Goal: Transaction & Acquisition: Obtain resource

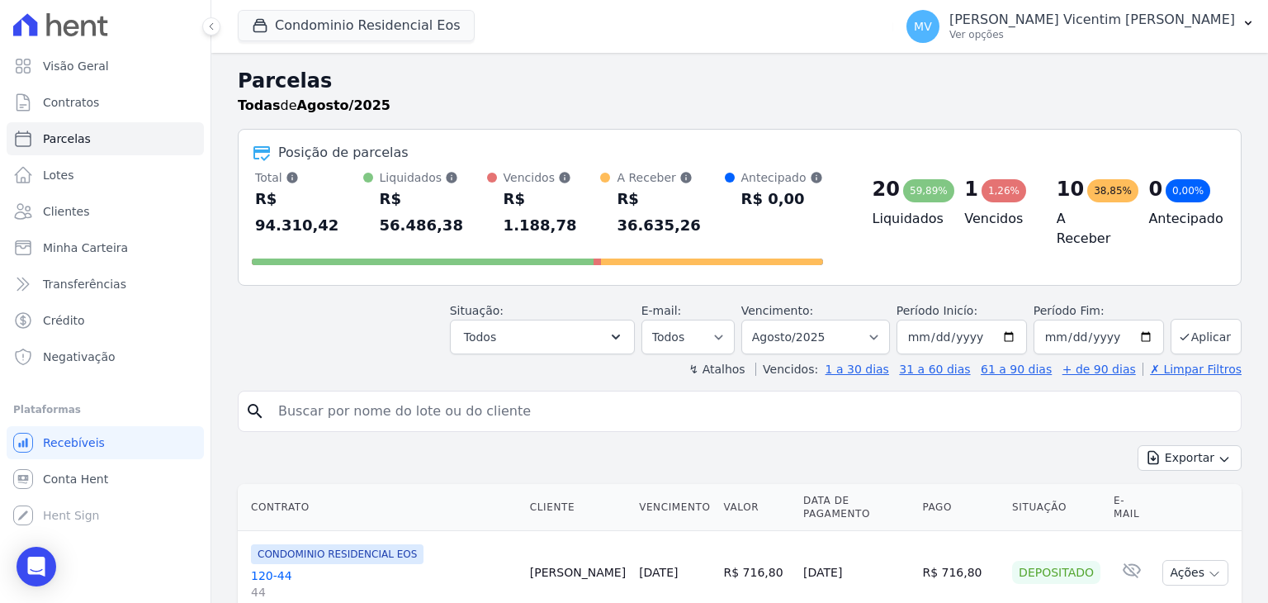
select select
click at [1110, 37] on p "Ver opções" at bounding box center [1093, 34] width 286 height 13
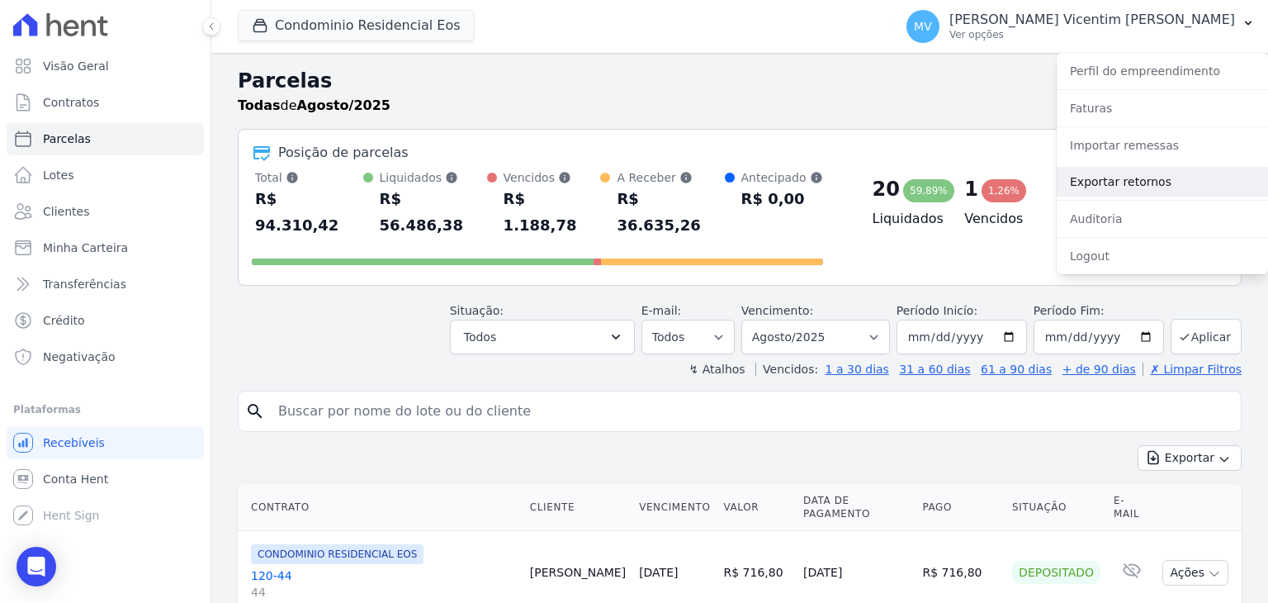
click at [1146, 173] on link "Exportar retornos" at bounding box center [1162, 182] width 211 height 30
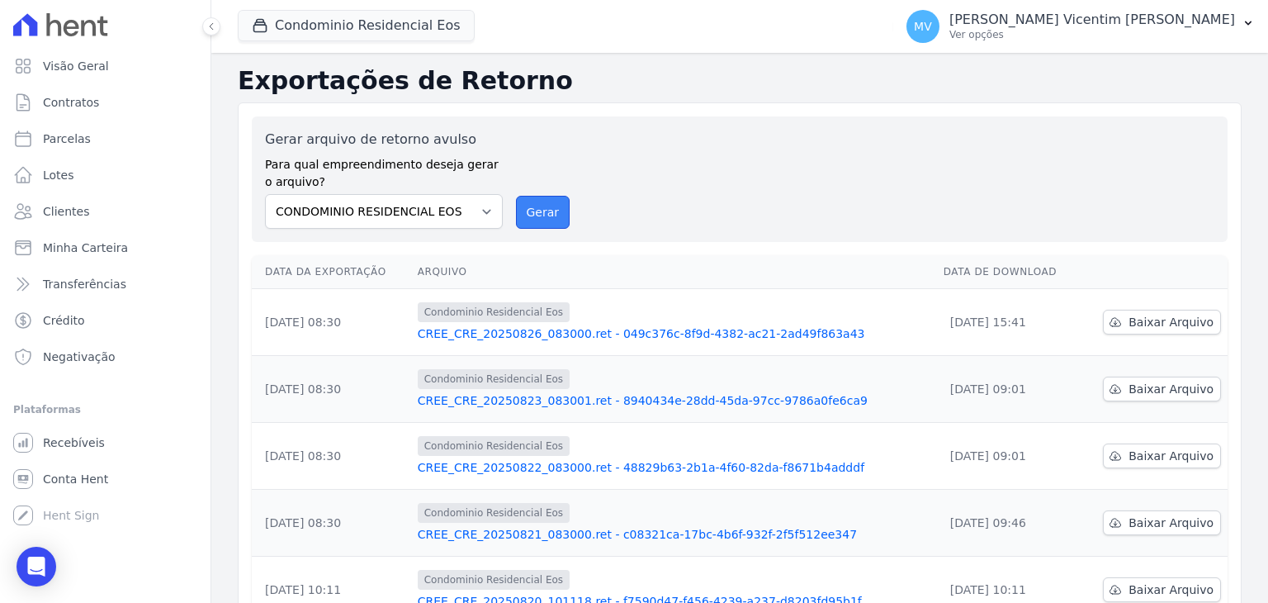
click at [531, 222] on button "Gerar" at bounding box center [543, 212] width 54 height 33
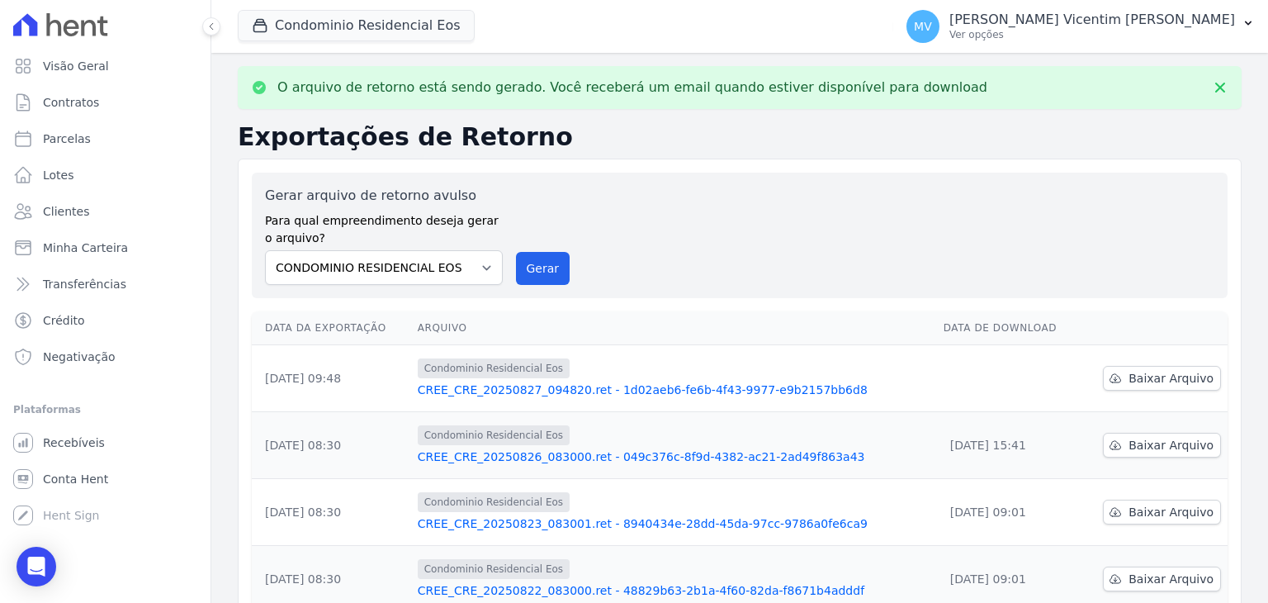
click at [394, 23] on button "Condominio Residencial Eos" at bounding box center [356, 25] width 237 height 31
click at [391, 21] on button "Condominio Residencial Eos" at bounding box center [356, 25] width 237 height 31
drag, startPoint x: 670, startPoint y: 61, endPoint x: 683, endPoint y: 66, distance: 13.3
click at [670, 60] on div "O arquivo de retorno está sendo gerado. Você receberá um email quando estiver d…" at bounding box center [739, 576] width 1057 height 1047
click at [1172, 383] on span "Baixar Arquivo" at bounding box center [1171, 378] width 85 height 17
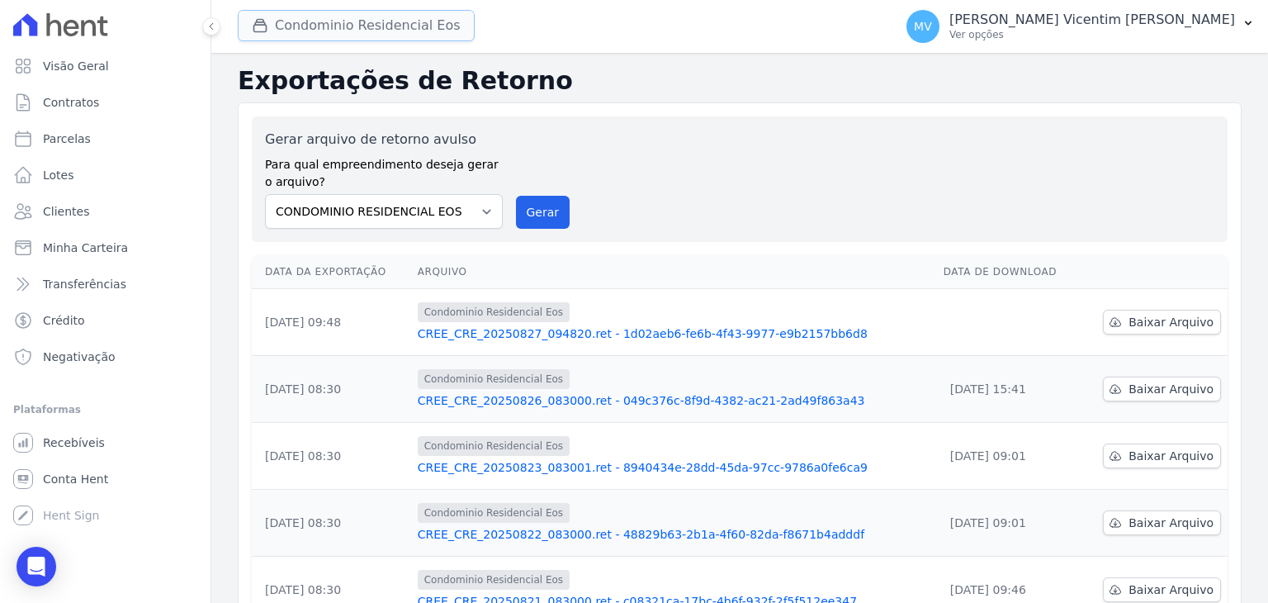
click at [438, 23] on button "Condominio Residencial Eos" at bounding box center [356, 25] width 237 height 31
click at [416, 30] on button "Condominio Residencial Eos" at bounding box center [356, 25] width 237 height 31
click at [1156, 33] on p "Ver opções" at bounding box center [1093, 34] width 286 height 13
click at [347, 33] on button "Condominio Residencial Eos" at bounding box center [356, 25] width 237 height 31
click at [347, 31] on button "Condominio Residencial Eos" at bounding box center [356, 25] width 237 height 31
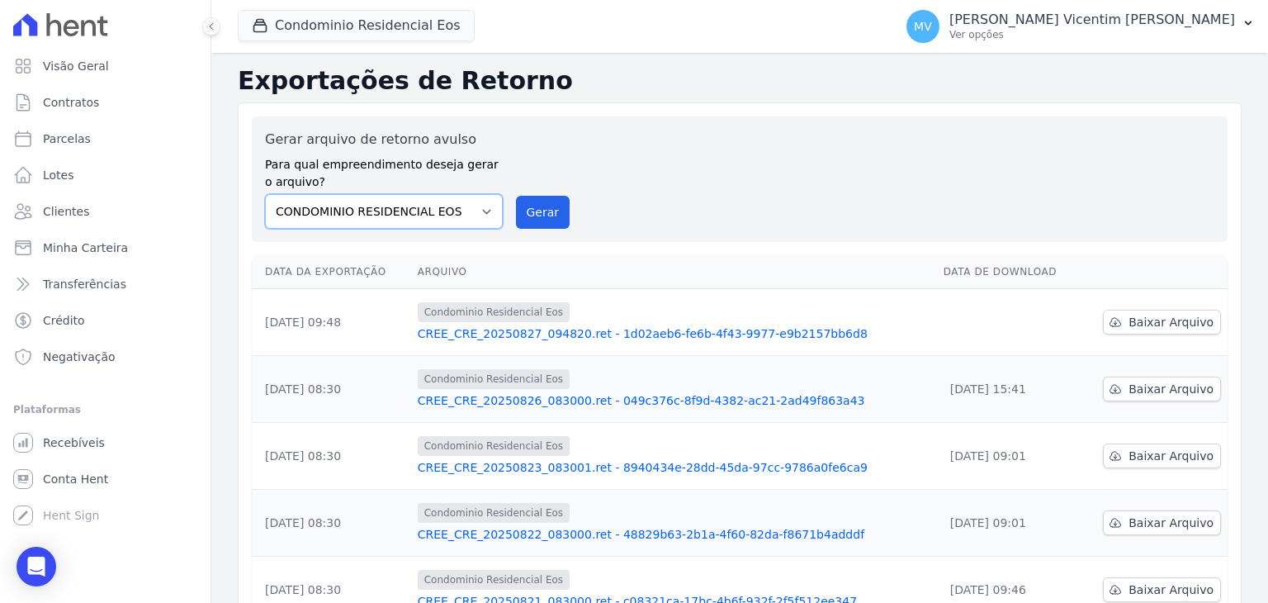
click at [481, 212] on select "CONDOMINIO RESIDENCIAL ALTOS DA BRASIL CONDOMINIO RESIDENCIAL EOS" at bounding box center [384, 211] width 238 height 35
select select "703cf7aa-ae26-4b90-b654-c46c67099d5f"
click at [265, 194] on select "CONDOMINIO RESIDENCIAL ALTOS DA BRASIL CONDOMINIO RESIDENCIAL EOS" at bounding box center [384, 211] width 238 height 35
click at [359, 24] on button "Condominio Residencial Eos" at bounding box center [356, 25] width 237 height 31
click at [332, 26] on button "Condominio Residencial Eos" at bounding box center [356, 25] width 237 height 31
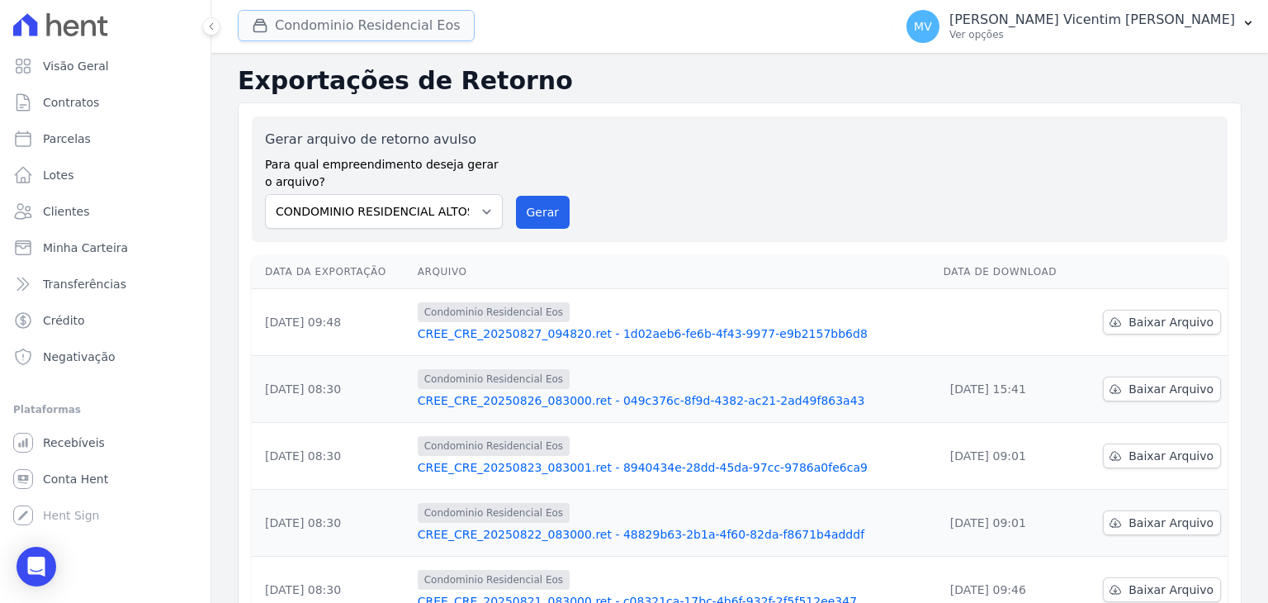
click at [294, 29] on button "Condominio Residencial Eos" at bounding box center [356, 25] width 237 height 31
click at [400, 14] on button "Condominio Residencial Eos" at bounding box center [356, 25] width 237 height 31
click at [552, 198] on button "Gerar" at bounding box center [543, 212] width 54 height 33
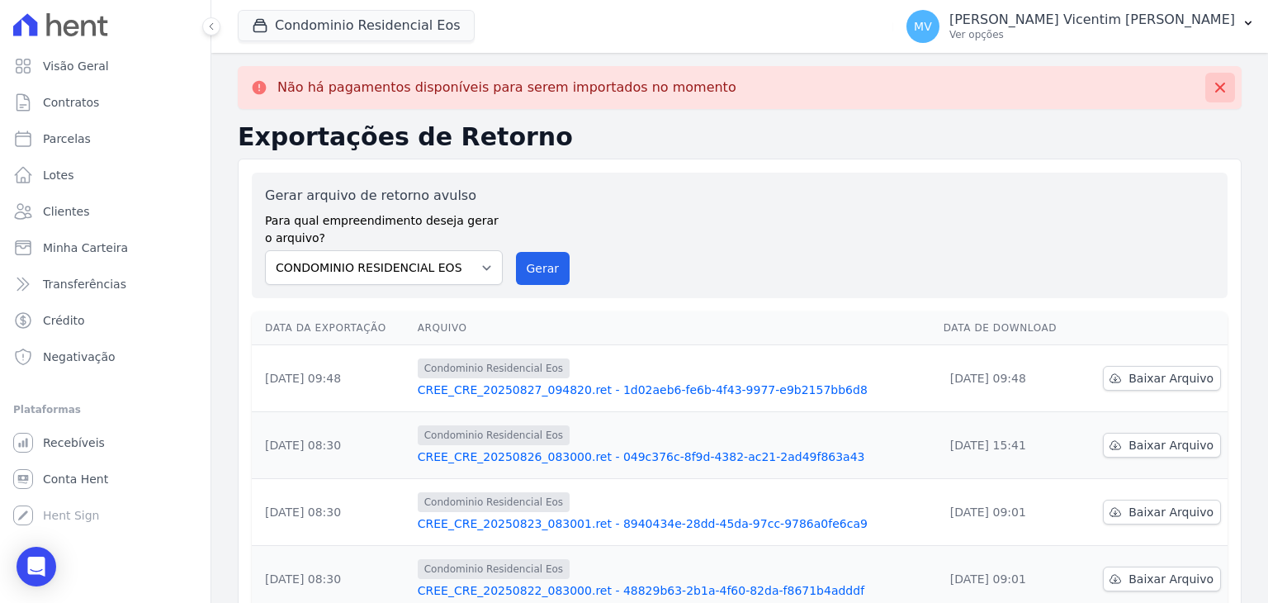
click at [1215, 90] on icon at bounding box center [1220, 88] width 10 height 10
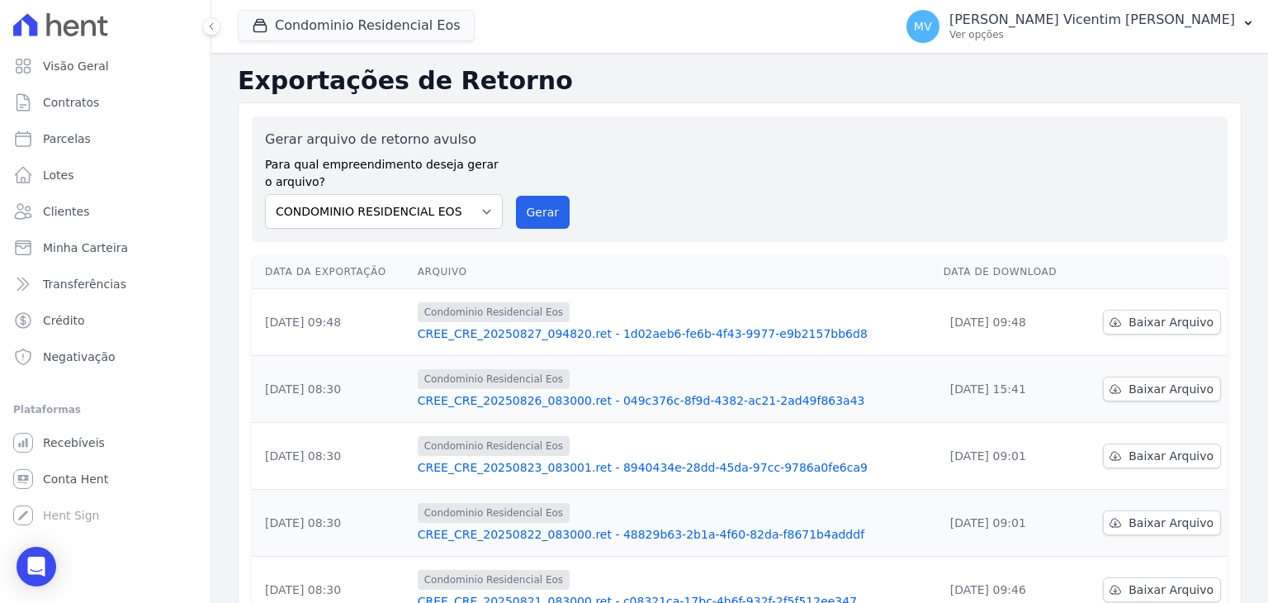
click at [423, 41] on span "Condominio Residencial Eos" at bounding box center [356, 26] width 237 height 33
click at [421, 31] on button "Condominio Residencial Eos" at bounding box center [356, 25] width 237 height 31
click at [396, 32] on button "Condominio Residencial Eos" at bounding box center [356, 25] width 237 height 31
drag, startPoint x: 396, startPoint y: 31, endPoint x: 469, endPoint y: 4, distance: 78.4
click at [396, 31] on button "Condominio Residencial Eos" at bounding box center [356, 25] width 237 height 31
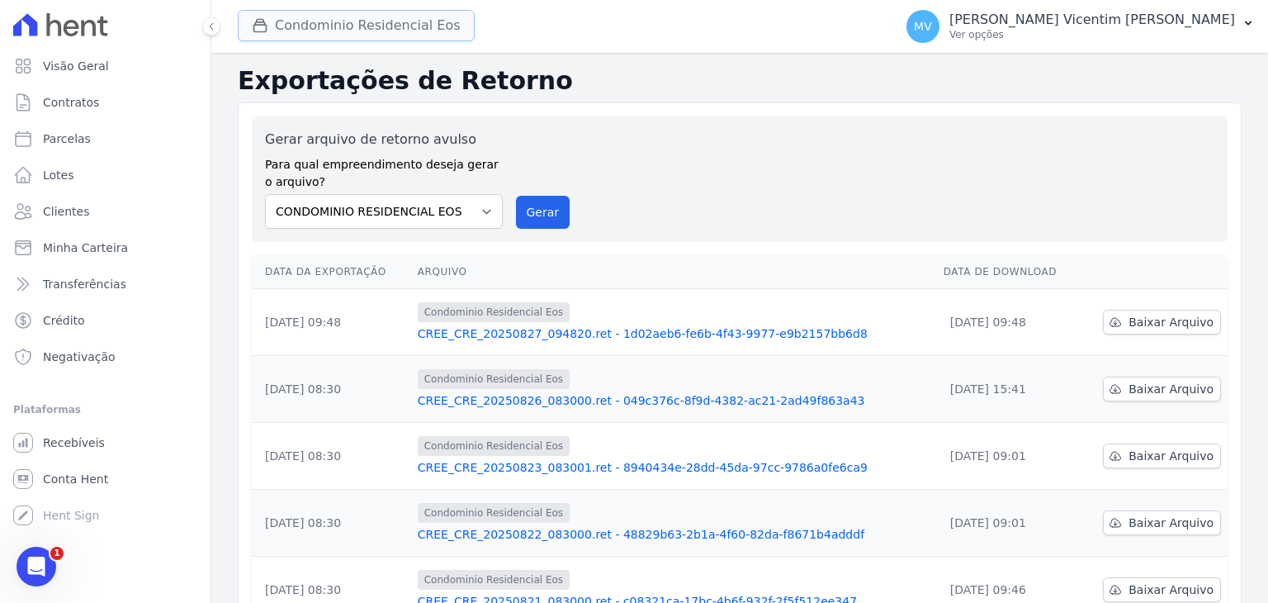
click at [414, 29] on button "Condominio Residencial Eos" at bounding box center [356, 25] width 237 height 31
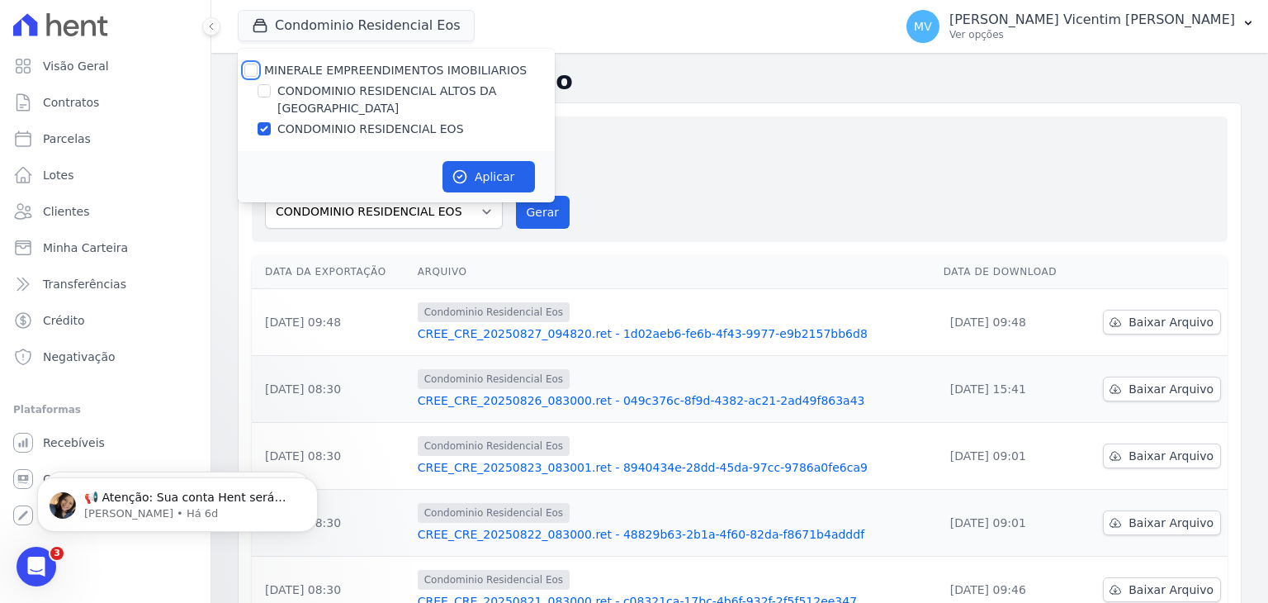
click at [251, 67] on input "MINERALE EMPREENDIMENTOS IMOBILIARIOS" at bounding box center [250, 70] width 13 height 13
checkbox input "true"
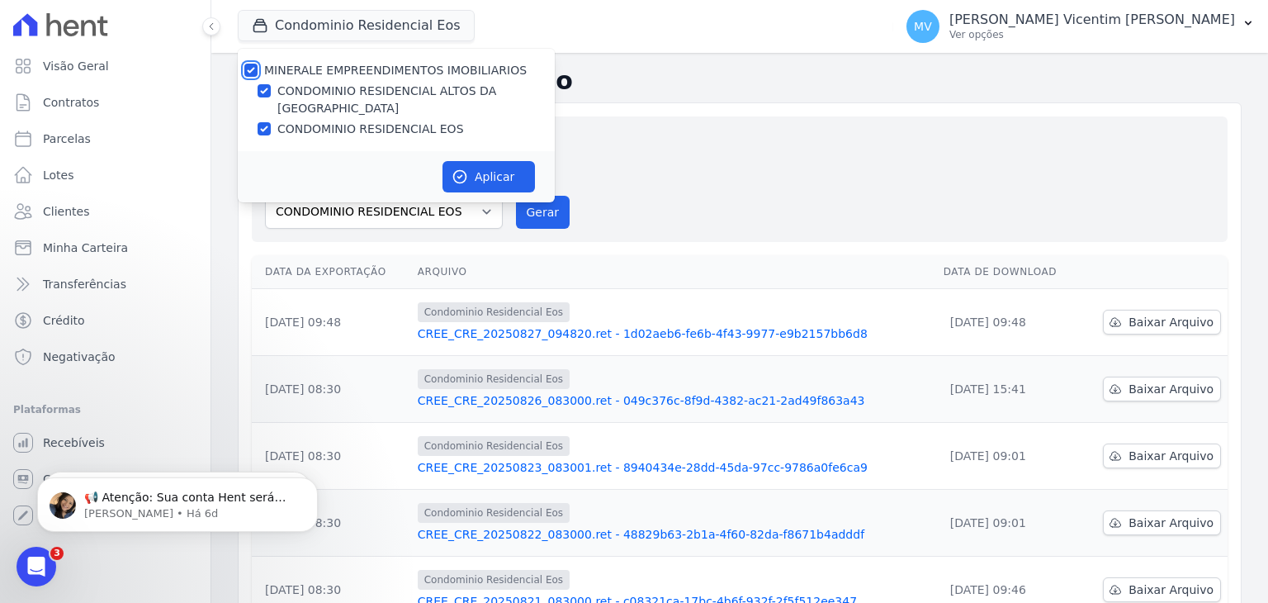
click at [250, 66] on input "MINERALE EMPREENDIMENTOS IMOBILIARIOS" at bounding box center [250, 70] width 13 height 13
checkbox input "false"
click at [263, 92] on input "CONDOMINIO RESIDENCIAL ALTOS DA [GEOGRAPHIC_DATA]" at bounding box center [264, 90] width 13 height 13
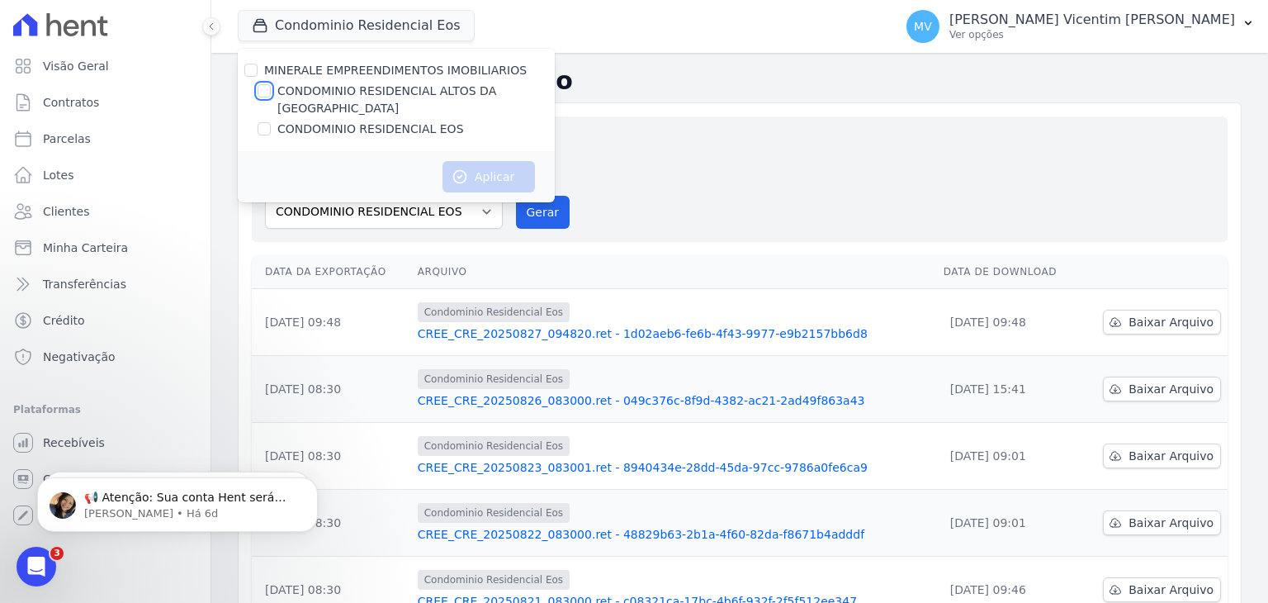
checkbox input "true"
click at [512, 161] on button "Aplicar" at bounding box center [489, 176] width 92 height 31
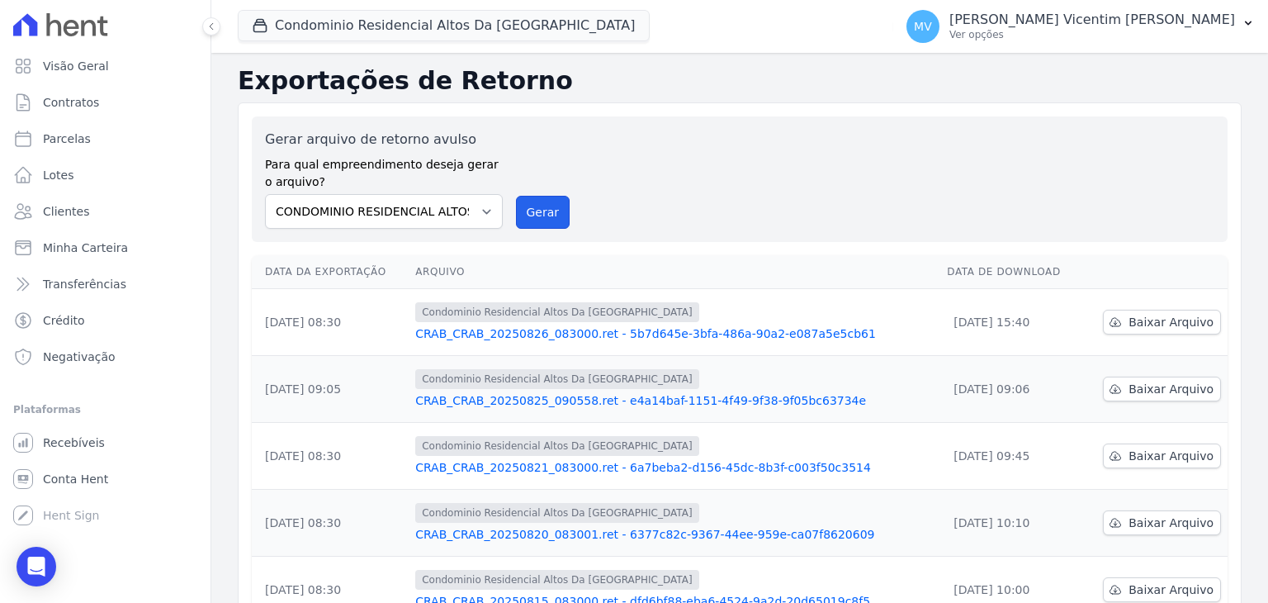
drag, startPoint x: 557, startPoint y: 216, endPoint x: 684, endPoint y: 163, distance: 136.9
click at [556, 215] on button "Gerar" at bounding box center [543, 212] width 54 height 33
